Goal: Information Seeking & Learning: Learn about a topic

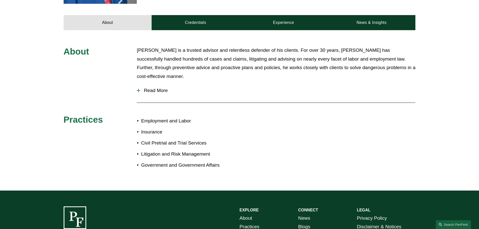
scroll to position [176, 0]
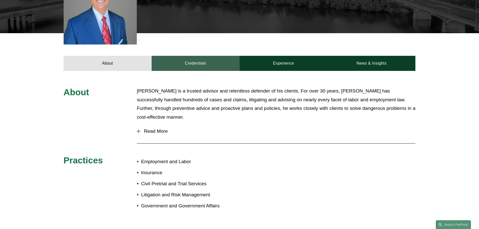
click at [204, 63] on link "Credentials" at bounding box center [196, 63] width 88 height 15
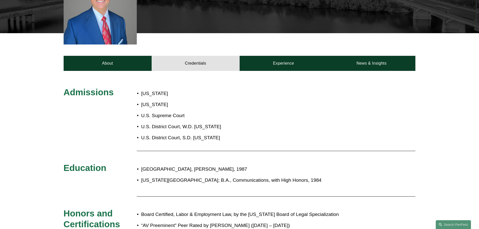
click at [212, 105] on p "[US_STATE]" at bounding box center [205, 104] width 128 height 9
click at [209, 106] on p "[US_STATE]" at bounding box center [205, 104] width 128 height 9
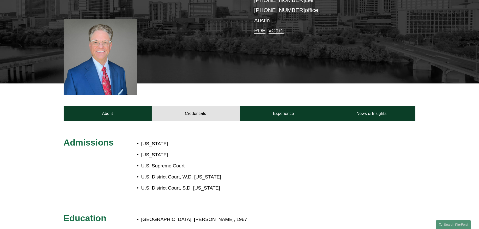
scroll to position [0, 0]
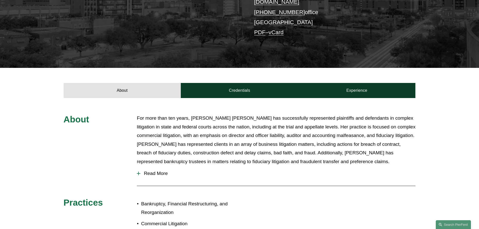
scroll to position [176, 0]
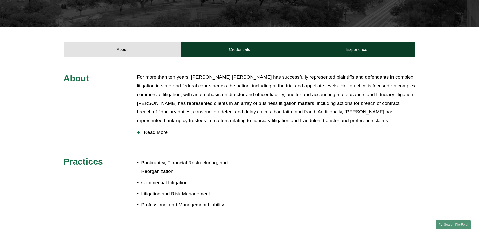
click at [158, 130] on span "Read More" at bounding box center [277, 133] width 275 height 6
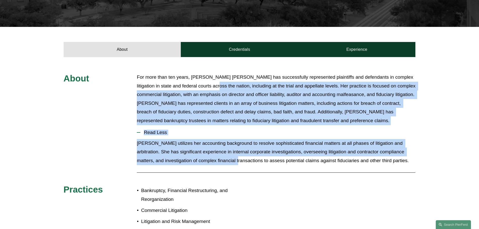
drag, startPoint x: 209, startPoint y: 67, endPoint x: 224, endPoint y: 145, distance: 79.9
click at [224, 145] on div "About For more than ten years, Rebecca Muff Randolph has successfully represent…" at bounding box center [239, 158] width 479 height 171
click at [224, 145] on p "Rebecca utilizes her accounting background to resolve sophisticated financial m…" at bounding box center [276, 152] width 278 height 26
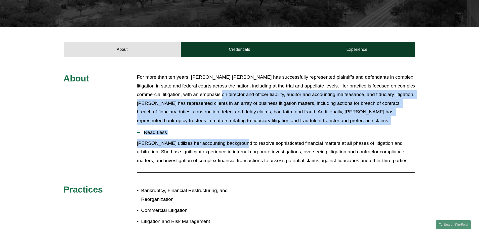
drag, startPoint x: 235, startPoint y: 82, endPoint x: 240, endPoint y: 125, distance: 43.6
click at [240, 125] on div "About For more than ten years, Rebecca Muff Randolph has successfully represent…" at bounding box center [239, 158] width 479 height 171
click at [240, 139] on p "Rebecca utilizes her accounting background to resolve sophisticated financial m…" at bounding box center [276, 152] width 278 height 26
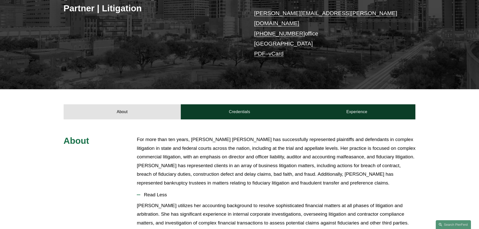
scroll to position [126, 0]
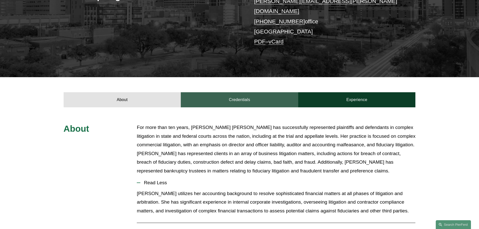
click at [235, 92] on link "Credentials" at bounding box center [239, 99] width 117 height 15
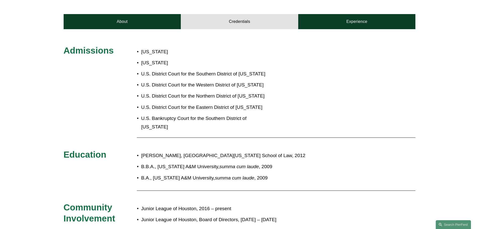
scroll to position [151, 0]
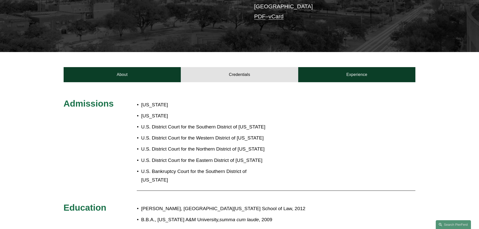
click at [130, 52] on div "About Credentials Experience" at bounding box center [239, 67] width 479 height 30
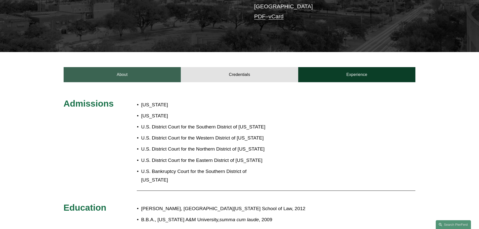
click at [130, 67] on link "About" at bounding box center [122, 74] width 117 height 15
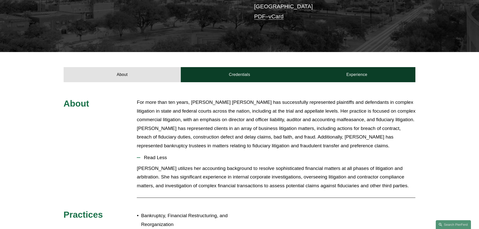
click at [175, 155] on span "Read Less" at bounding box center [277, 158] width 275 height 6
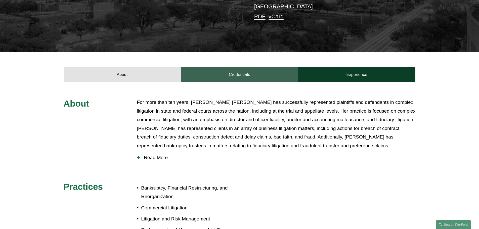
click at [210, 67] on link "Credentials" at bounding box center [239, 74] width 117 height 15
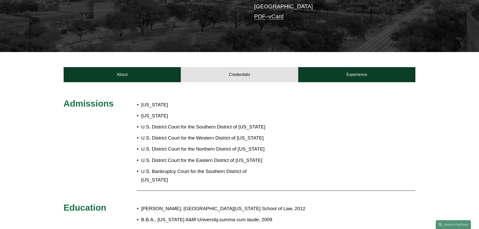
click at [306, 131] on div "Admissions Texas Minnesota U.S. District Court for the Southern District of Tex…" at bounding box center [239, 206] width 479 height 217
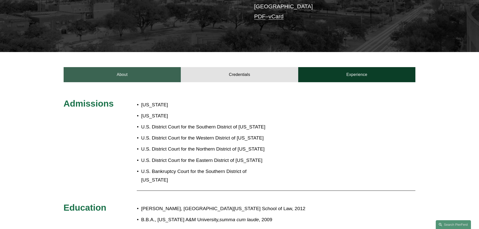
click at [118, 67] on link "About" at bounding box center [122, 74] width 117 height 15
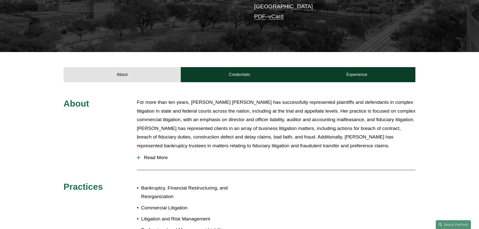
click at [174, 120] on p "For more than ten years, Rebecca Muff Randolph has successfully represented pla…" at bounding box center [276, 124] width 278 height 52
click at [157, 155] on span "Read More" at bounding box center [277, 158] width 275 height 6
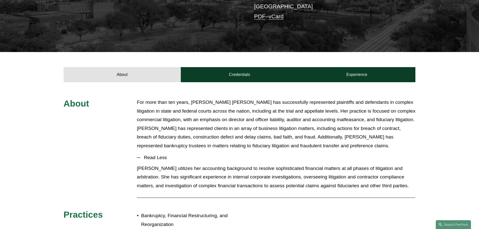
click at [159, 151] on button "Read Less" at bounding box center [276, 157] width 278 height 13
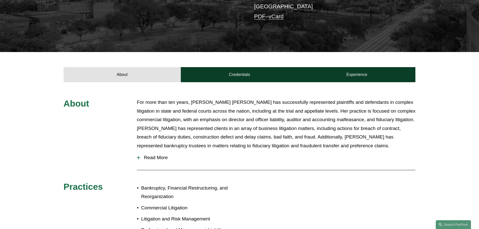
click at [165, 122] on p "For more than ten years, Rebecca Muff Randolph has successfully represented pla…" at bounding box center [276, 124] width 278 height 52
